Goal: Task Accomplishment & Management: Manage account settings

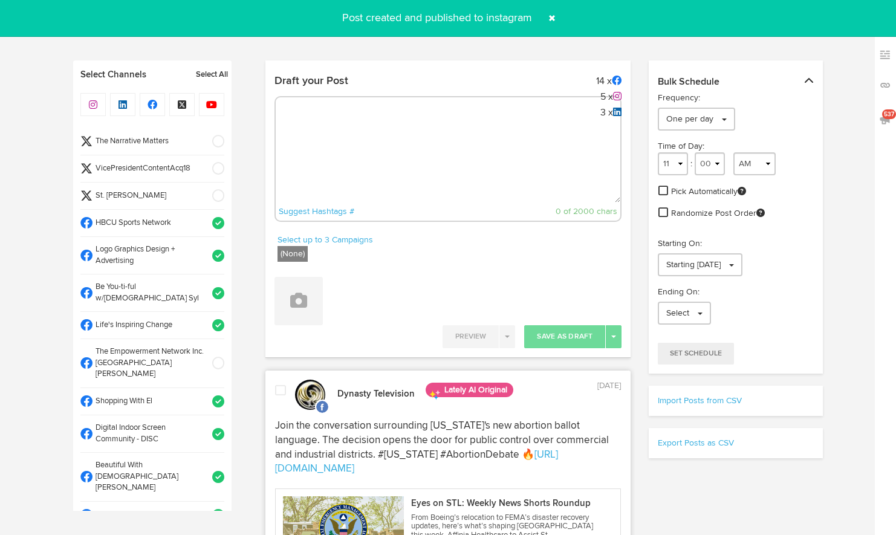
select select "11"
select select "21"
select select "11"
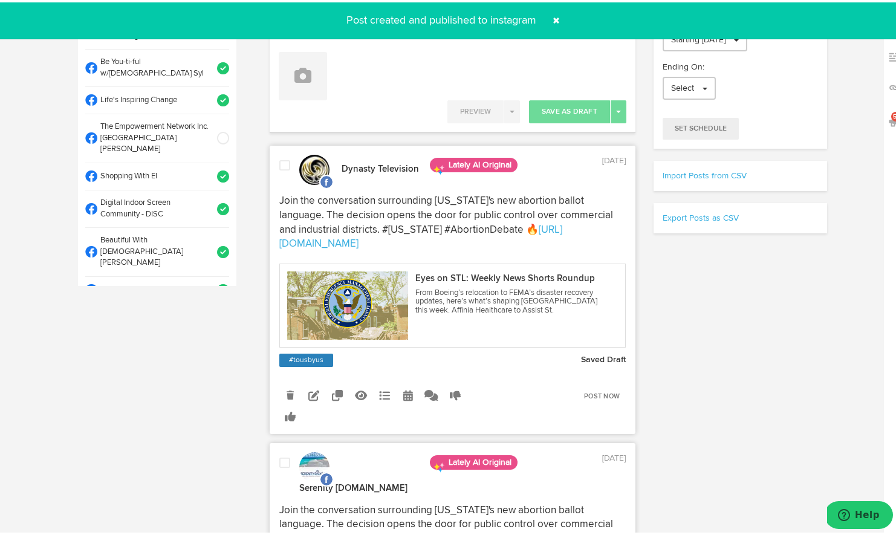
click at [553, 16] on span at bounding box center [556, 17] width 19 height 19
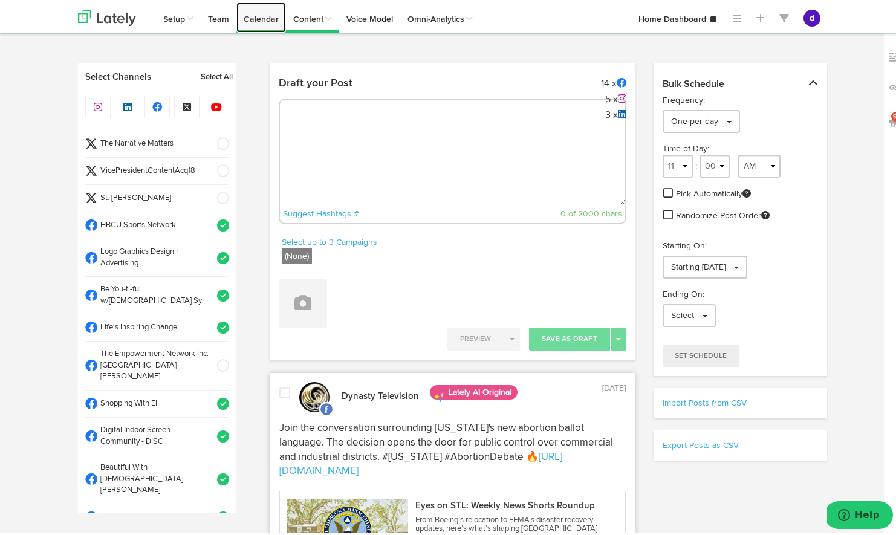
click at [255, 16] on link "Calendar" at bounding box center [261, 15] width 50 height 30
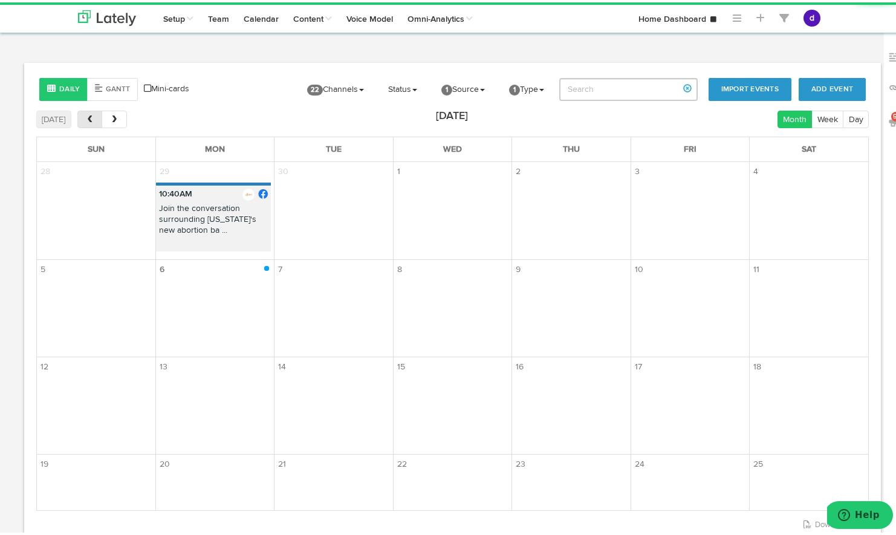
click at [83, 122] on button "prev" at bounding box center [89, 117] width 25 height 18
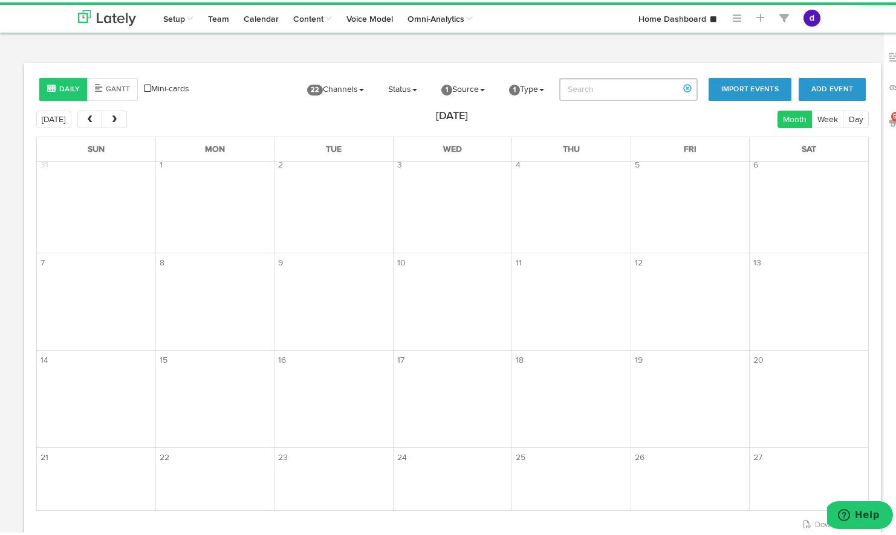
scroll to position [236, 0]
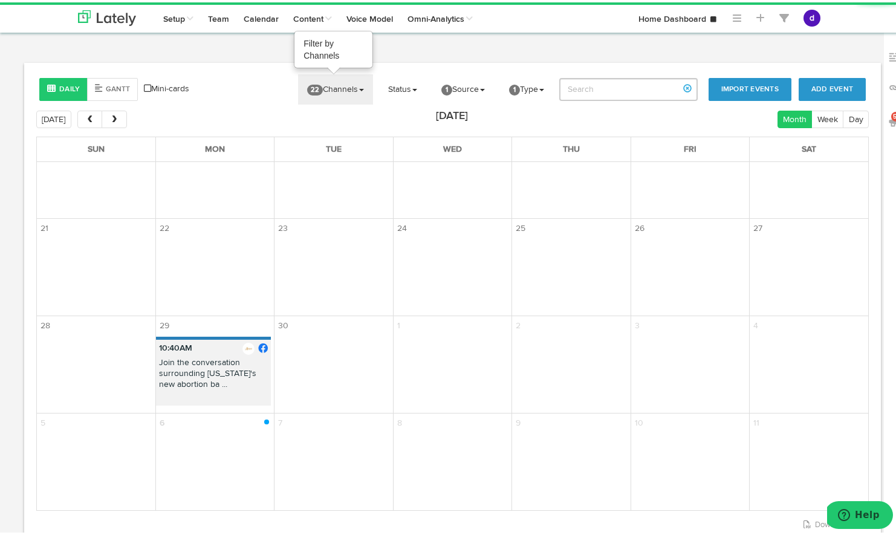
click at [328, 89] on link "22 Channels" at bounding box center [335, 87] width 75 height 30
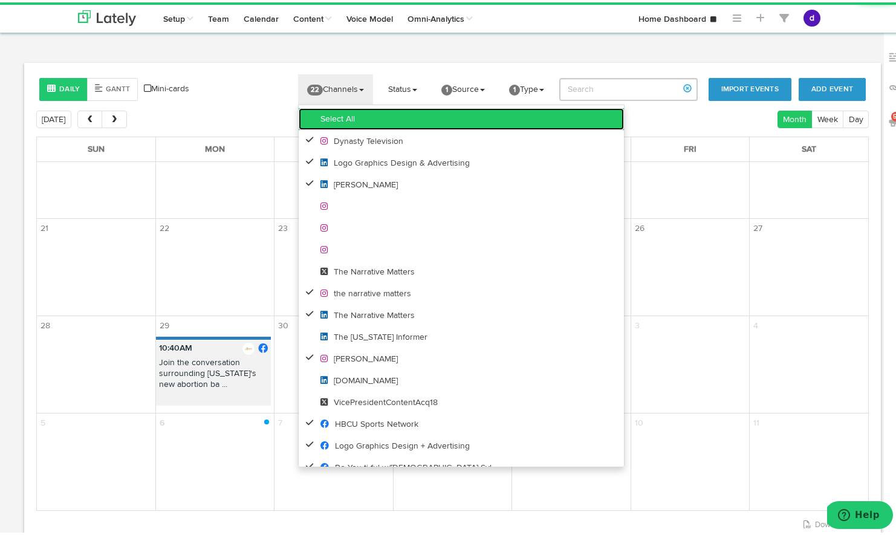
click at [328, 114] on link "Select All" at bounding box center [461, 117] width 325 height 22
click at [329, 116] on link "Clear All" at bounding box center [462, 117] width 325 height 22
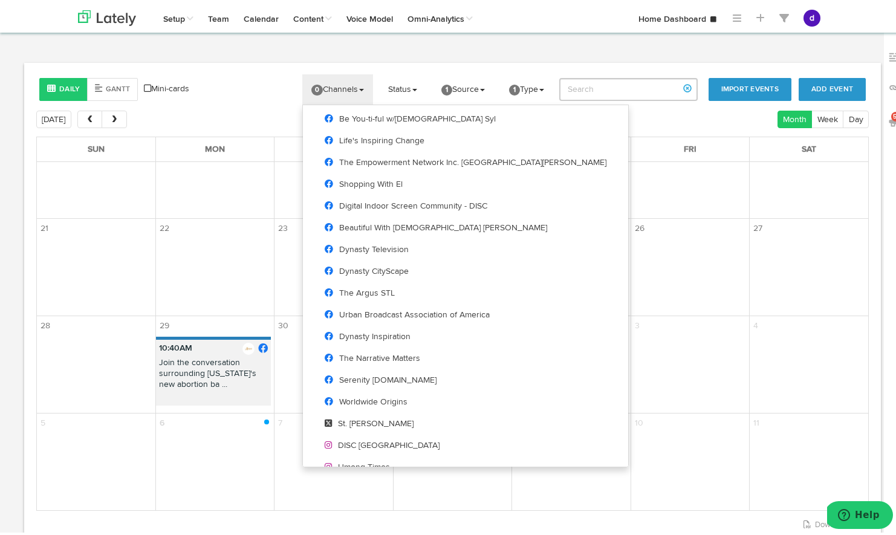
scroll to position [349, 0]
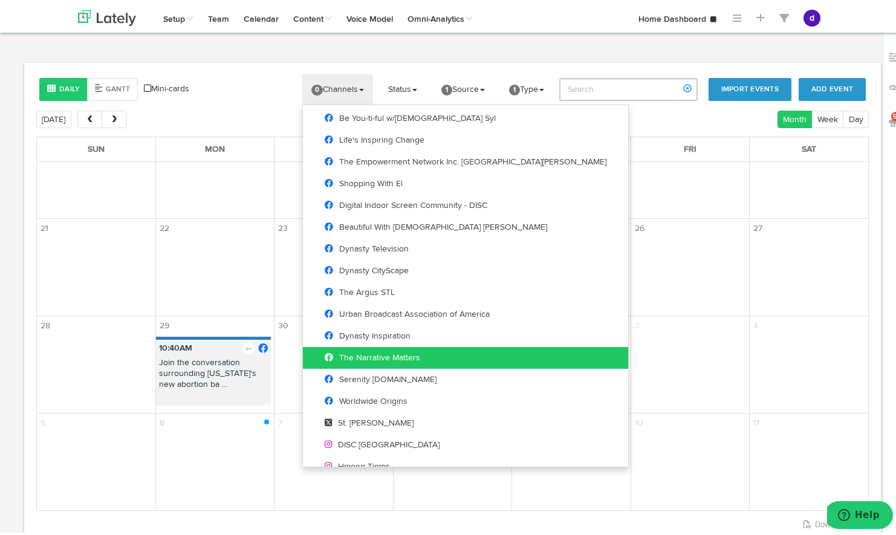
click at [406, 356] on span "The Narrative Matters" at bounding box center [373, 355] width 96 height 8
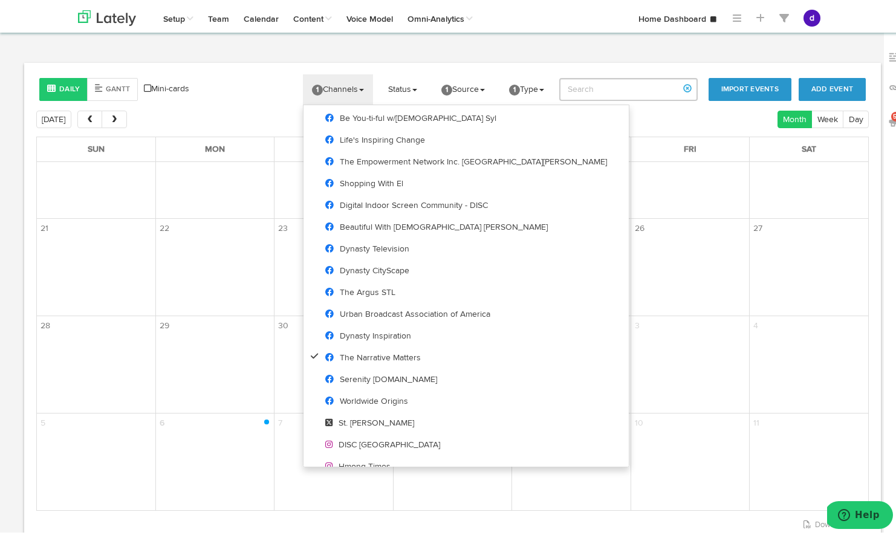
click at [392, 55] on body "Channels Create Generate Pipeline Team Basic Analytics (limited on mobile) Dash…" at bounding box center [452, 321] width 905 height 643
click at [399, 82] on link "Status" at bounding box center [402, 87] width 47 height 30
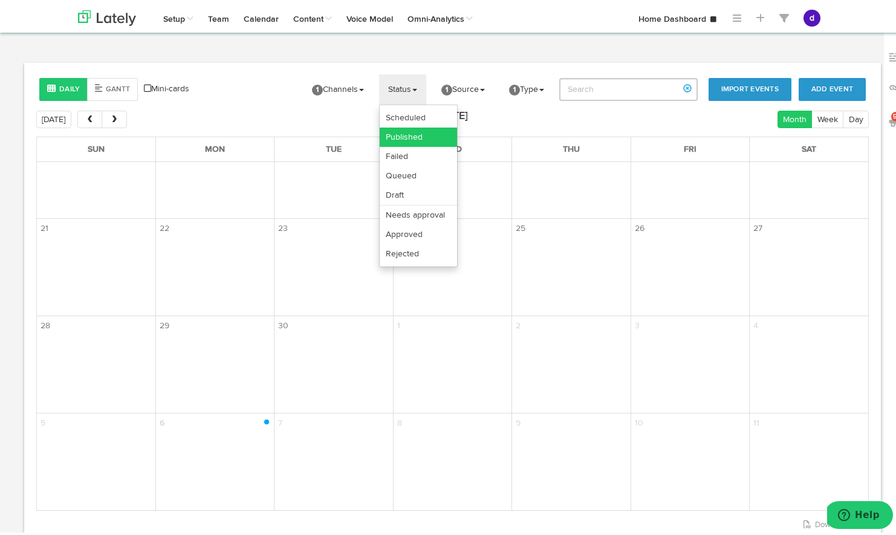
click at [399, 137] on link "Published" at bounding box center [418, 134] width 77 height 19
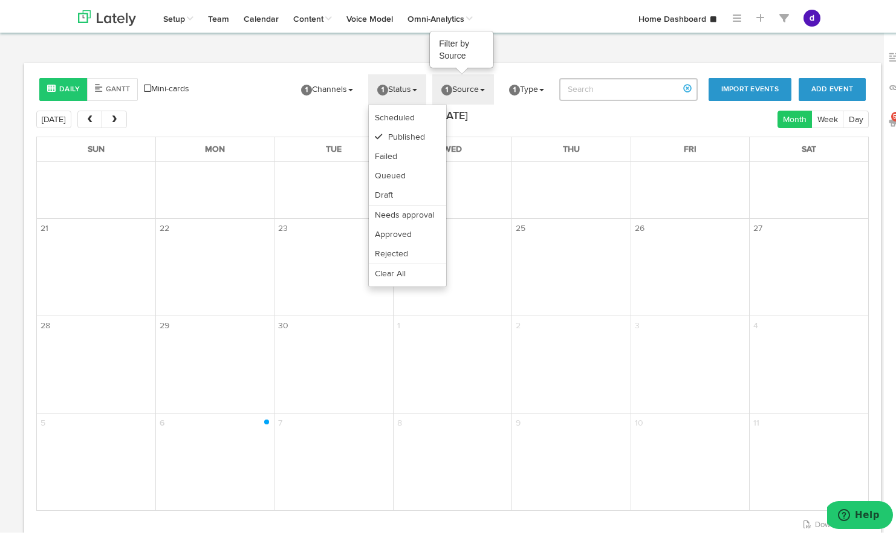
click at [467, 88] on link "1 Source" at bounding box center [463, 87] width 62 height 30
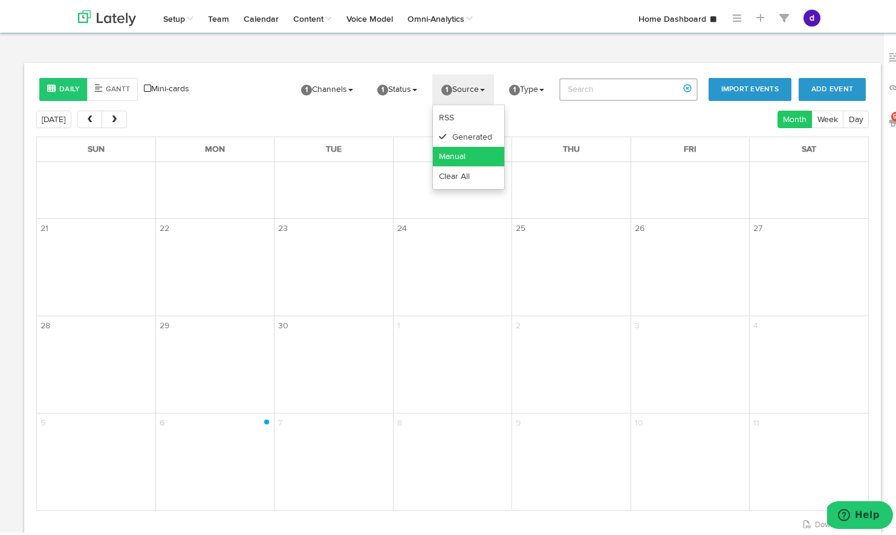
click at [455, 156] on link "Manual" at bounding box center [468, 153] width 71 height 19
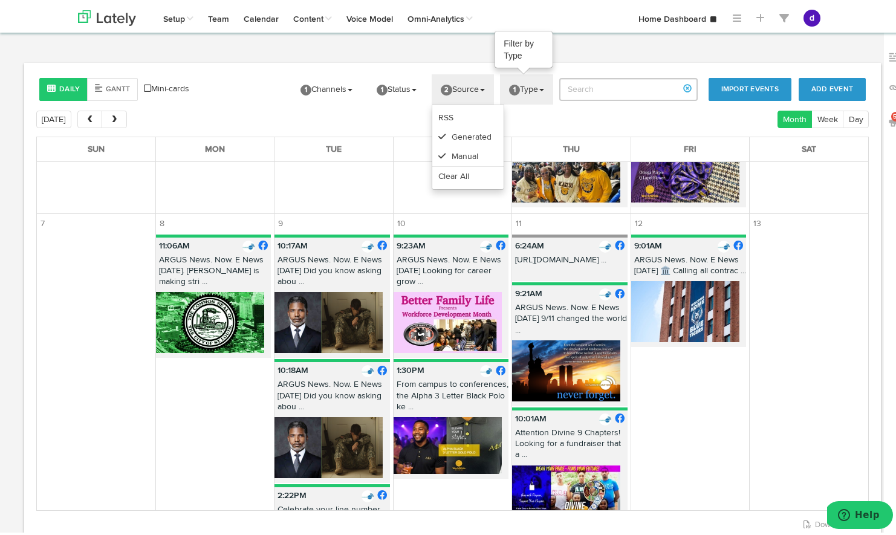
scroll to position [443, 0]
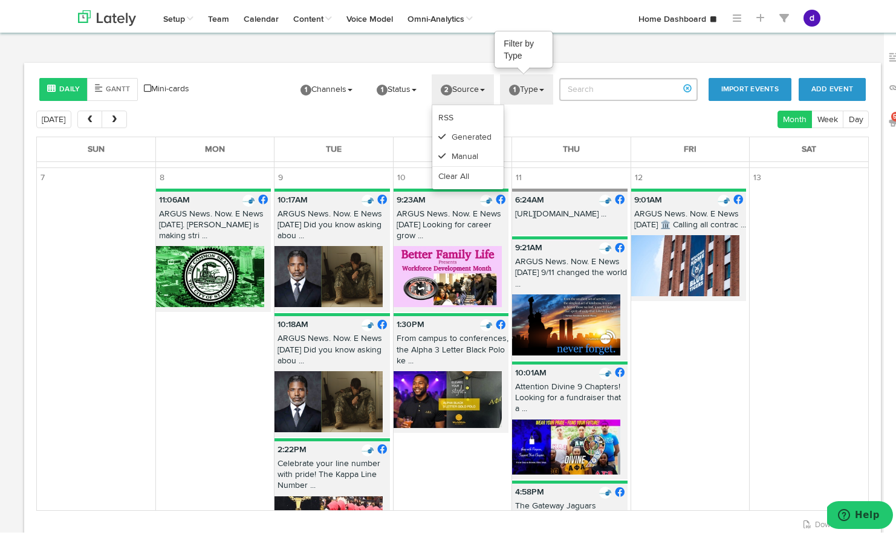
click at [524, 84] on link "1 Type" at bounding box center [526, 87] width 53 height 30
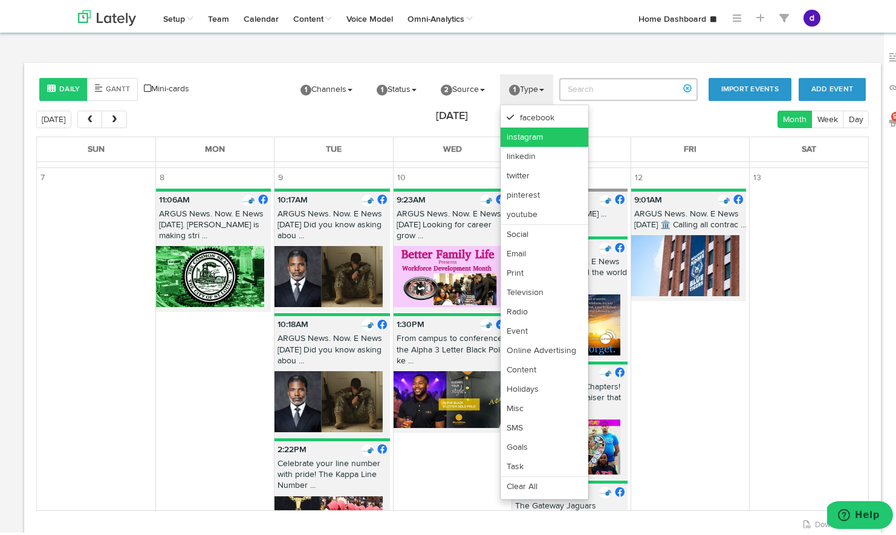
click at [521, 131] on link "instagram" at bounding box center [545, 134] width 88 height 19
click at [521, 153] on link "linkedin" at bounding box center [544, 153] width 88 height 19
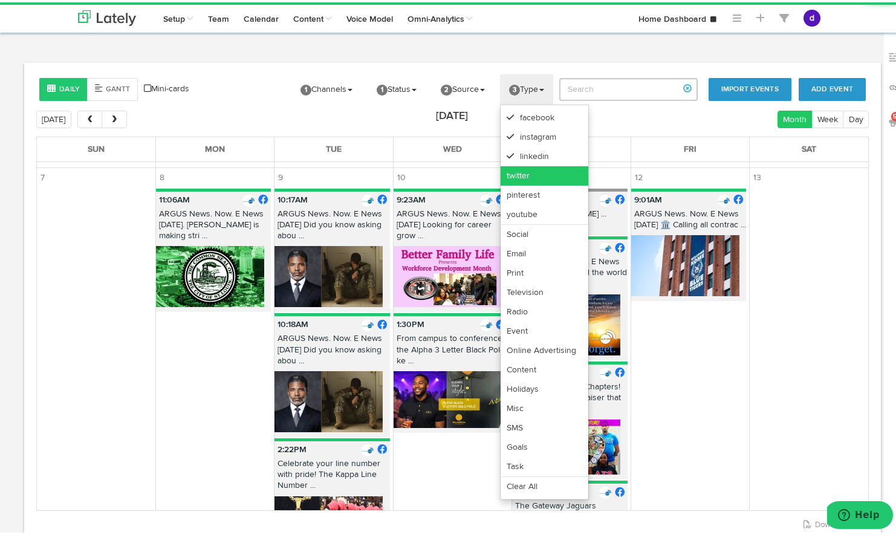
click at [521, 176] on link "twitter" at bounding box center [545, 173] width 88 height 19
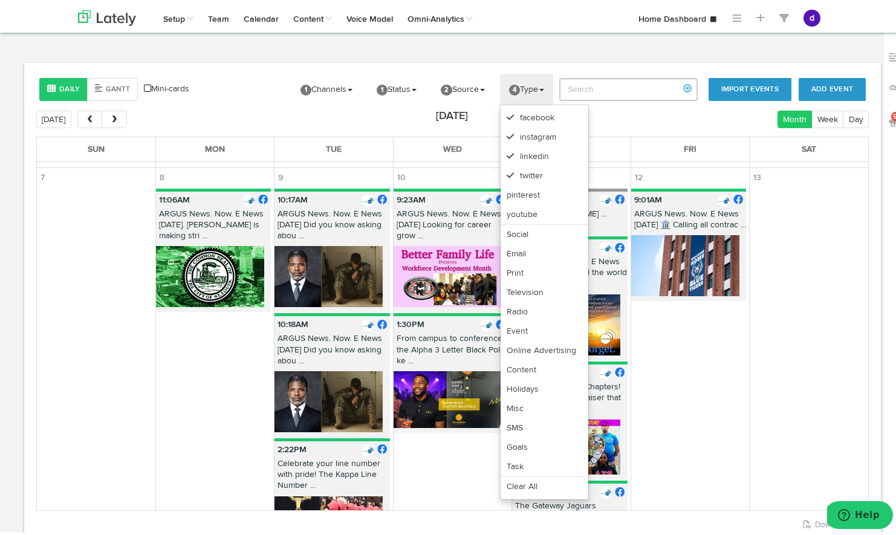
click at [579, 50] on body "Channels Create Generate Pipeline Team Basic Analytics (limited on mobile) Dash…" at bounding box center [452, 321] width 905 height 643
click at [534, 76] on link "4 Type" at bounding box center [526, 87] width 53 height 30
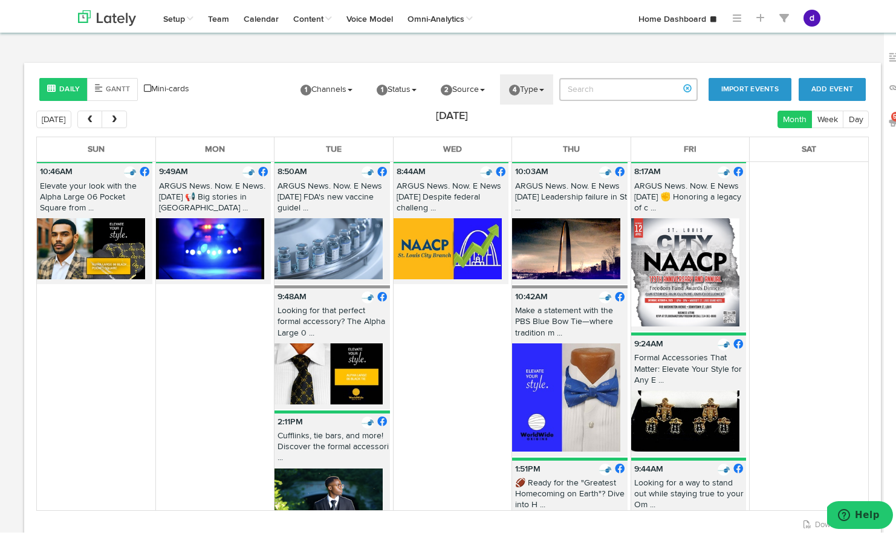
scroll to position [0, 0]
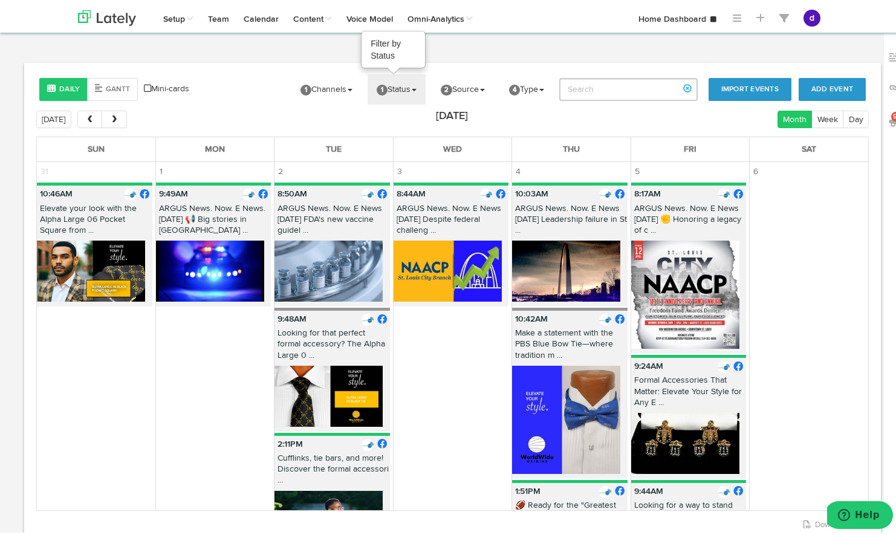
click at [404, 89] on link "1 Status" at bounding box center [397, 87] width 58 height 30
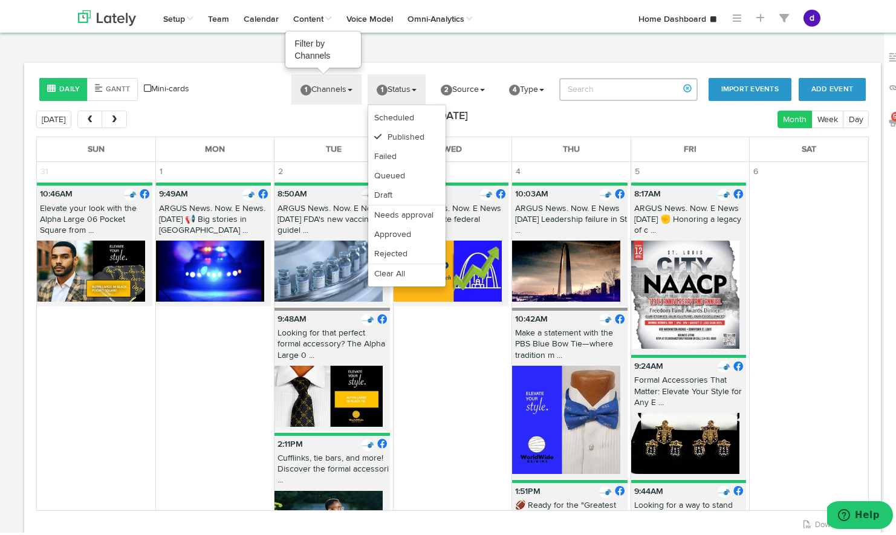
click at [343, 80] on link "1 Channels" at bounding box center [326, 87] width 70 height 30
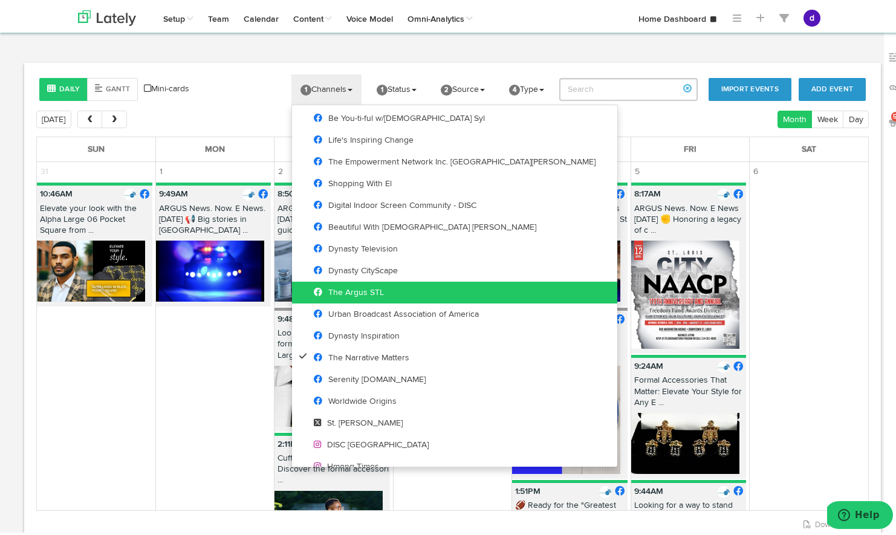
click at [356, 290] on span "The Argus STL" at bounding box center [349, 290] width 70 height 8
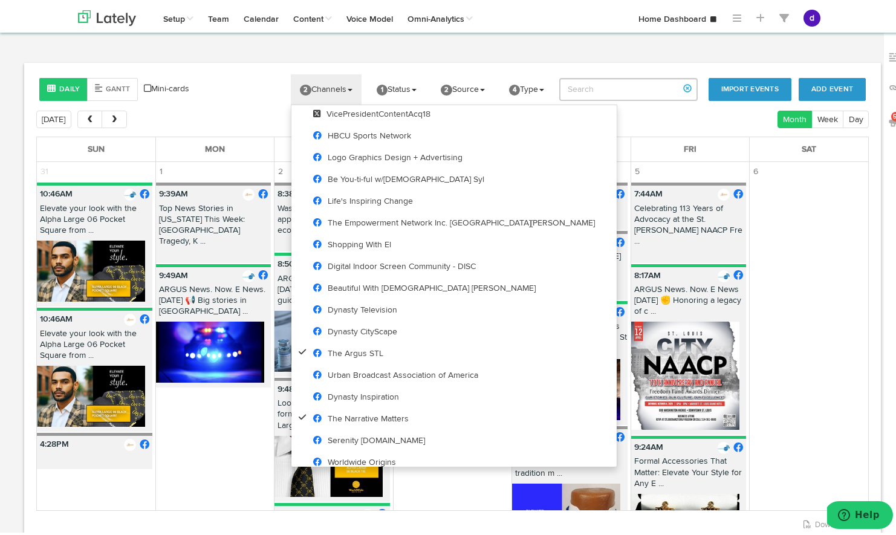
scroll to position [287, 0]
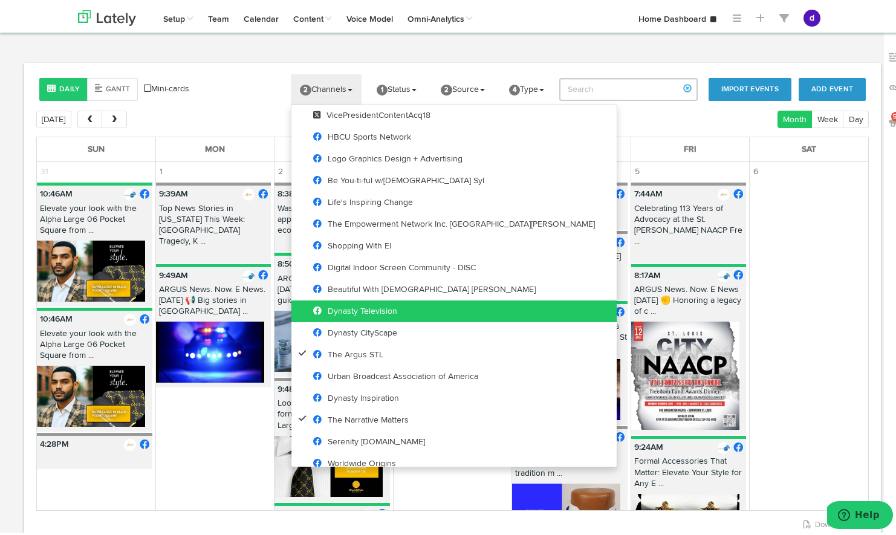
click at [395, 313] on link "Dynasty Television" at bounding box center [453, 309] width 325 height 22
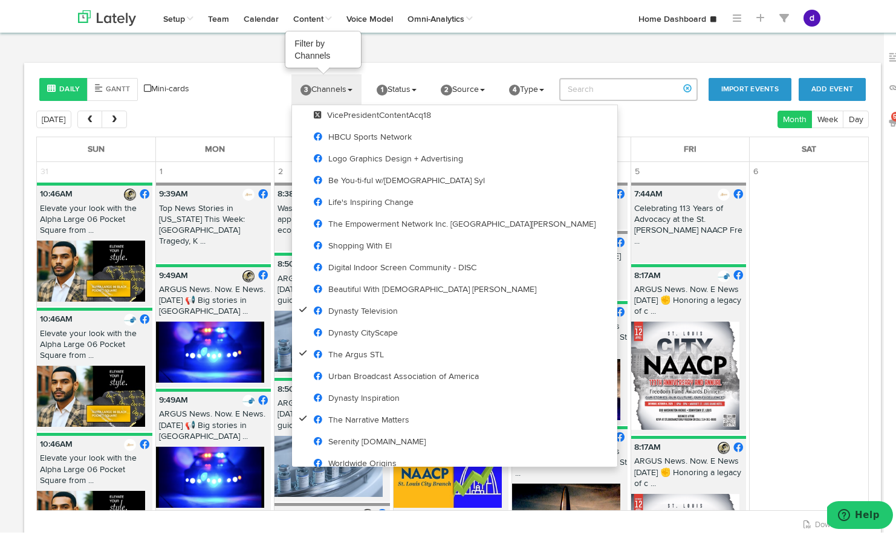
click at [348, 76] on link "3 Channels" at bounding box center [326, 87] width 70 height 30
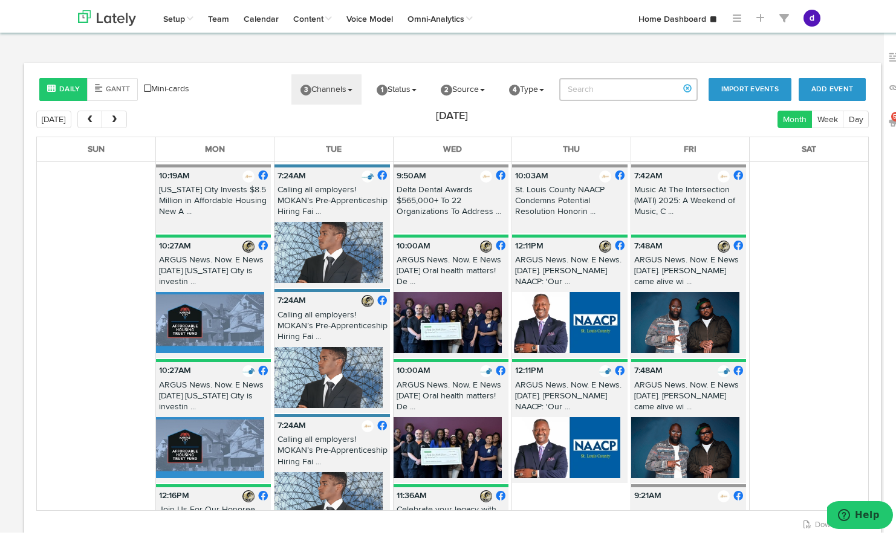
scroll to position [2628, 0]
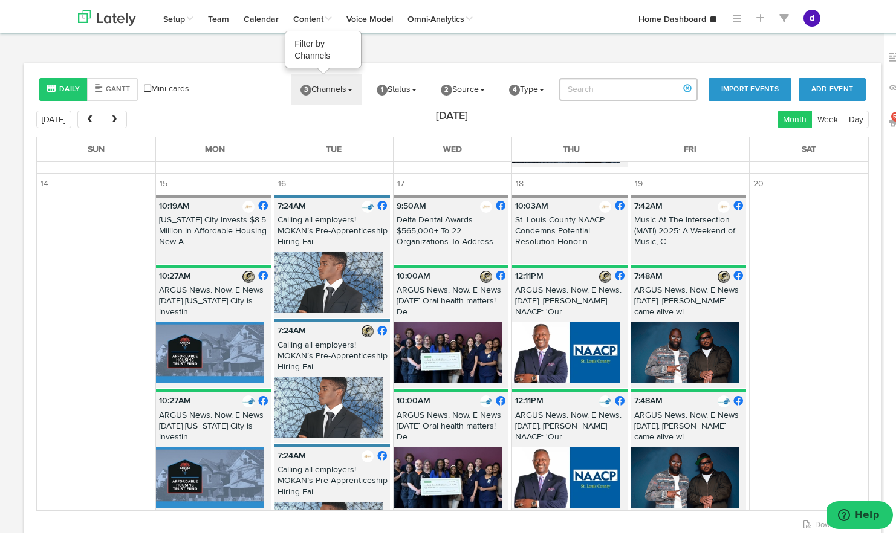
click at [338, 77] on link "3 Channels" at bounding box center [326, 87] width 70 height 30
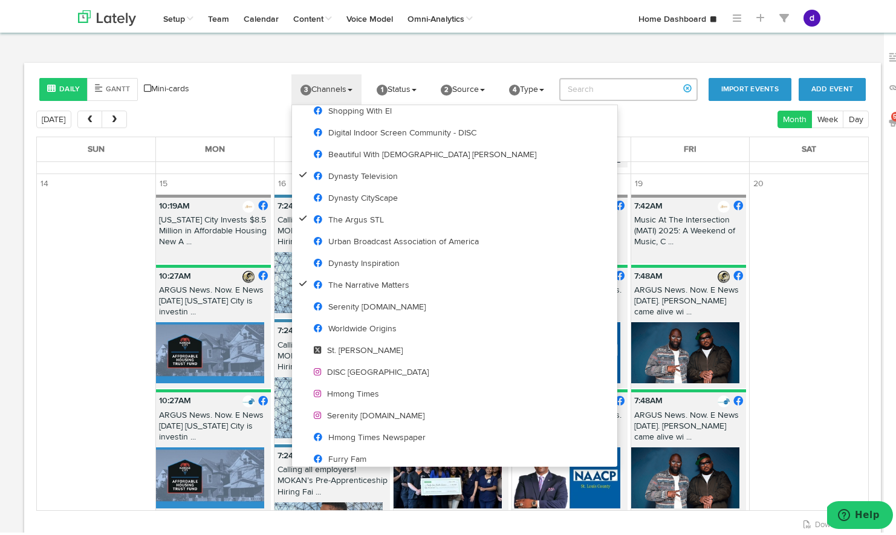
scroll to position [429, 0]
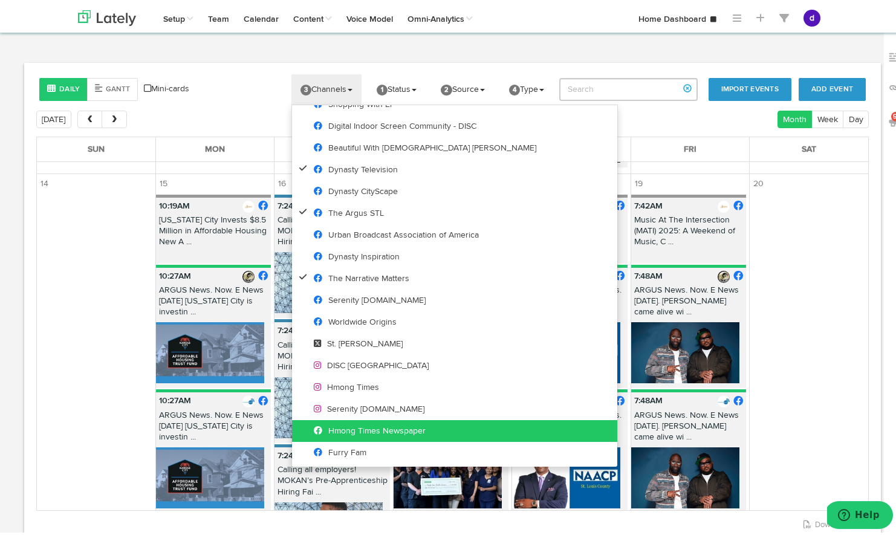
click at [409, 425] on span "Hmong Times Newspaper" at bounding box center [370, 428] width 112 height 8
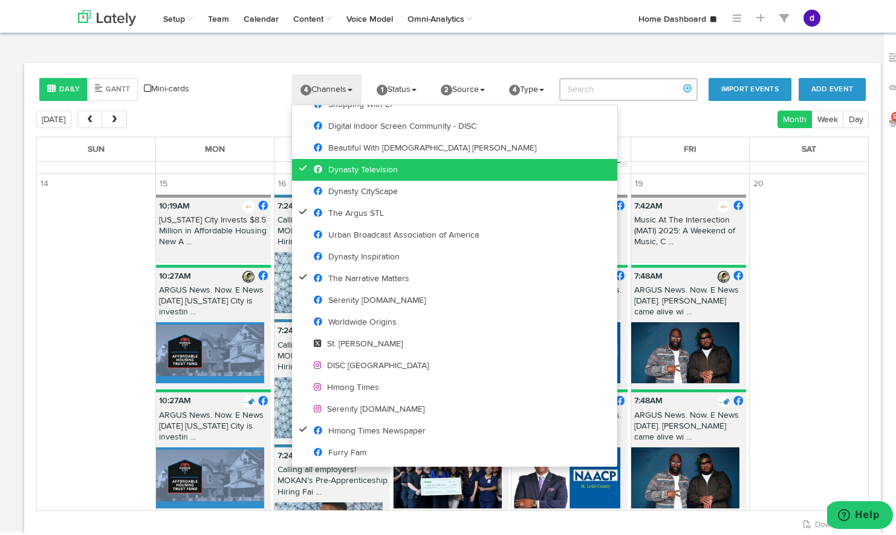
click at [299, 166] on icon at bounding box center [305, 165] width 13 height 8
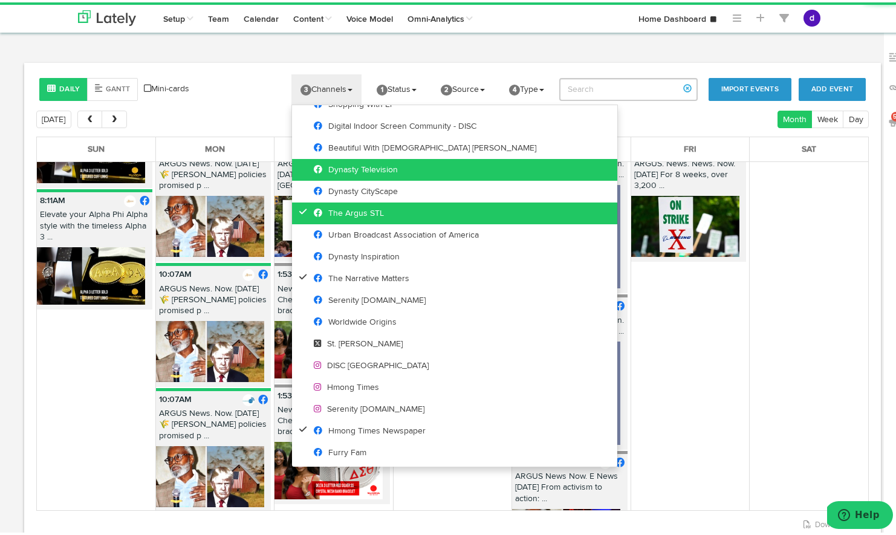
click at [299, 207] on icon at bounding box center [305, 209] width 13 height 8
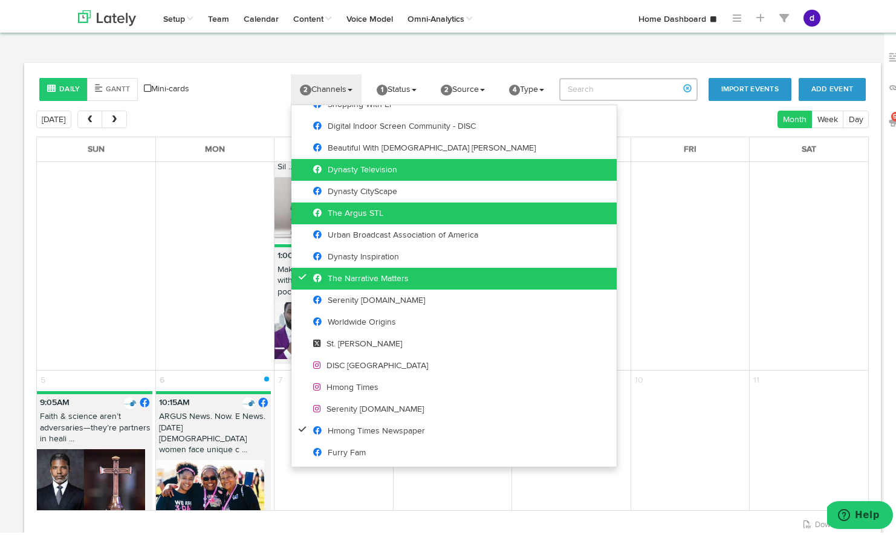
click at [299, 275] on icon at bounding box center [305, 274] width 13 height 8
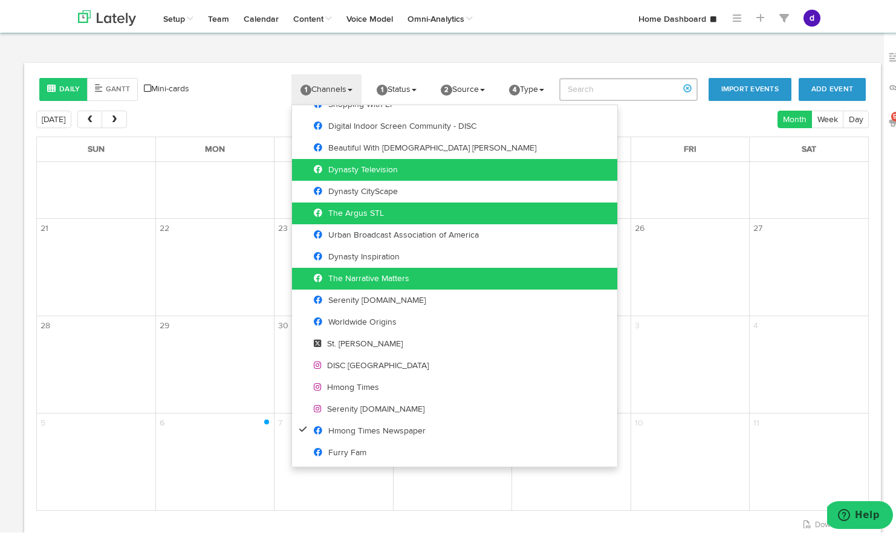
click at [475, 58] on body "Channels Create Generate Pipeline Team Basic Analytics (limited on mobile) Dash…" at bounding box center [452, 321] width 905 height 643
click at [352, 74] on link "1 Channels" at bounding box center [326, 87] width 70 height 30
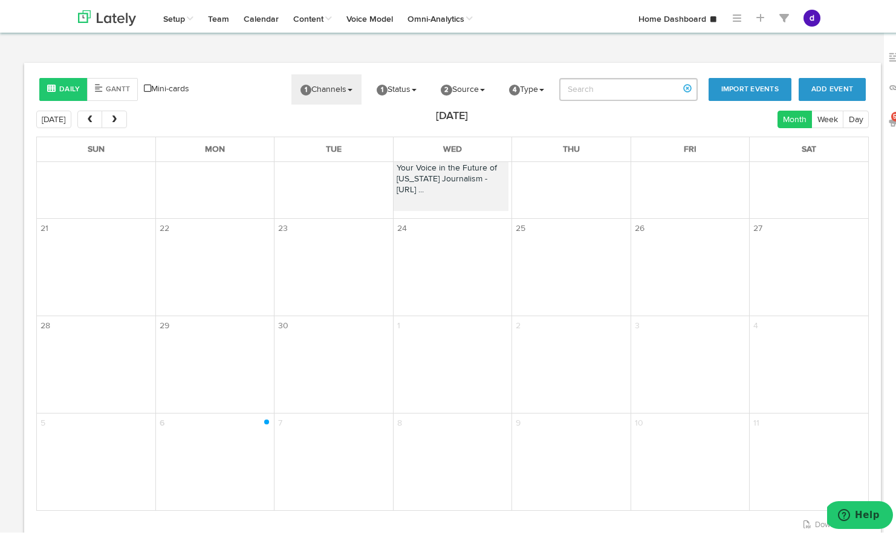
click at [483, 166] on p "Your Voice in the Future of [US_STATE] Journalism - [URL] ..." at bounding box center [451, 179] width 115 height 38
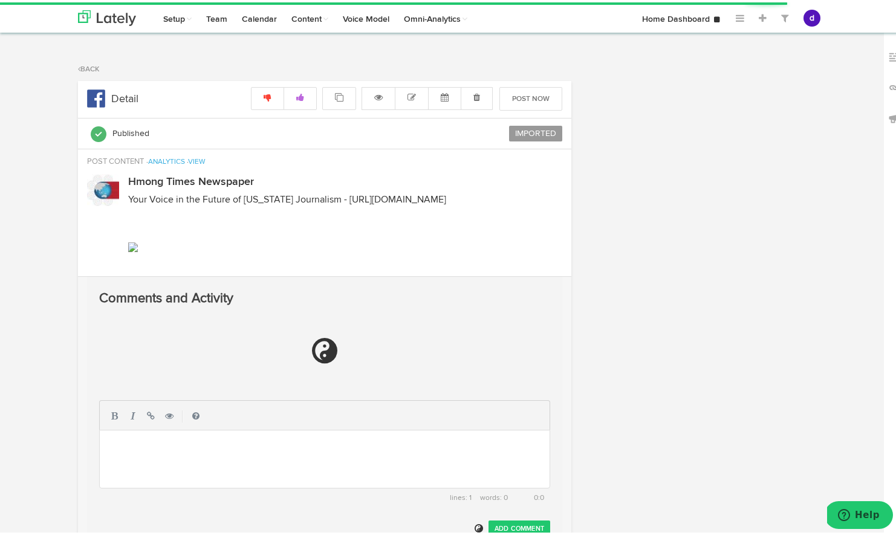
radio input "true"
select select "2"
select select "07"
select select "PM"
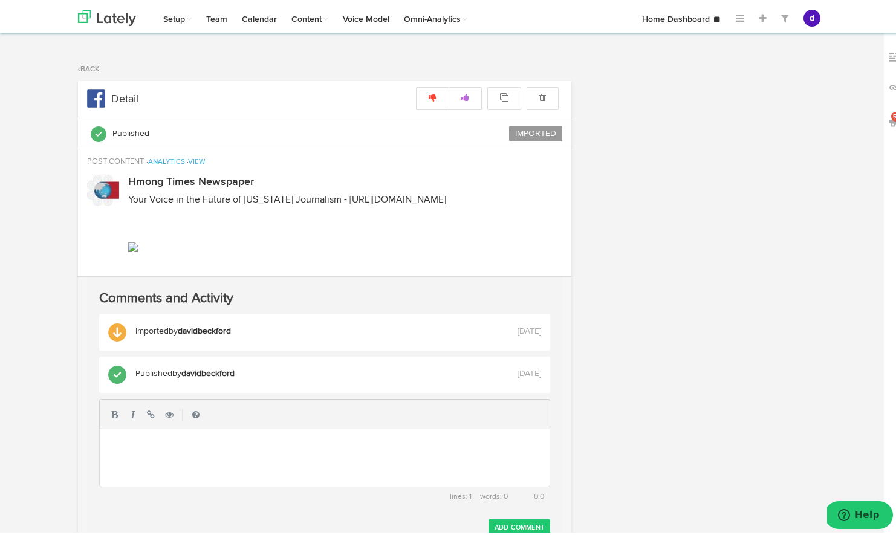
drag, startPoint x: 64, startPoint y: 72, endPoint x: 580, endPoint y: 296, distance: 562.7
click at [0, 0] on div "855x370 frames : 0 0 / 10 secs" at bounding box center [0, 0] width 0 height 0
click at [0, 0] on icon at bounding box center [0, 0] width 0 height 0
click at [0, 0] on img at bounding box center [0, 0] width 0 height 0
click at [209, 163] on div "POST CONTENT · ANALYTICS · VIEW" at bounding box center [201, 159] width 247 height 13
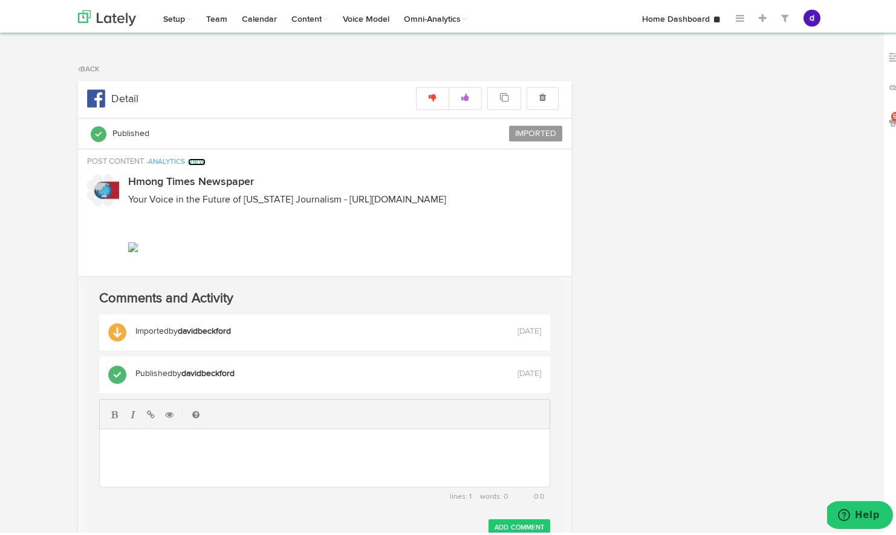
click at [206, 160] on link "VIEW" at bounding box center [197, 159] width 18 height 7
